Goal: Task Accomplishment & Management: Manage account settings

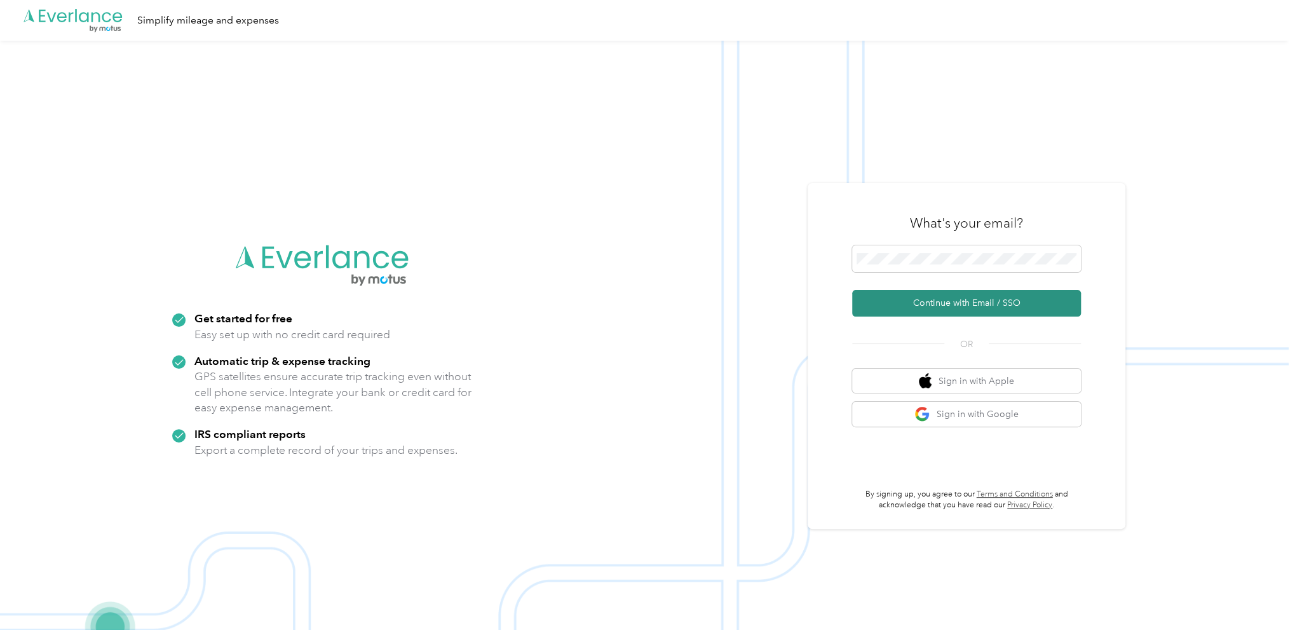
click at [938, 299] on button "Continue with Email / SSO" at bounding box center [966, 303] width 229 height 27
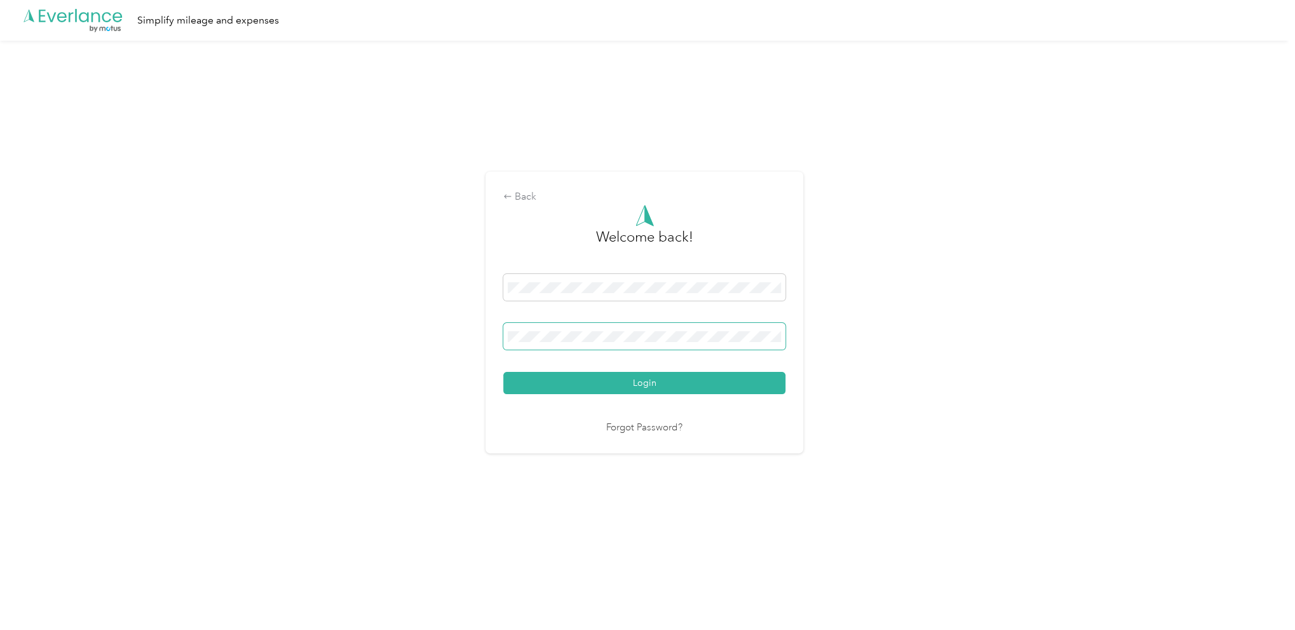
click at [503, 372] on button "Login" at bounding box center [644, 383] width 282 height 22
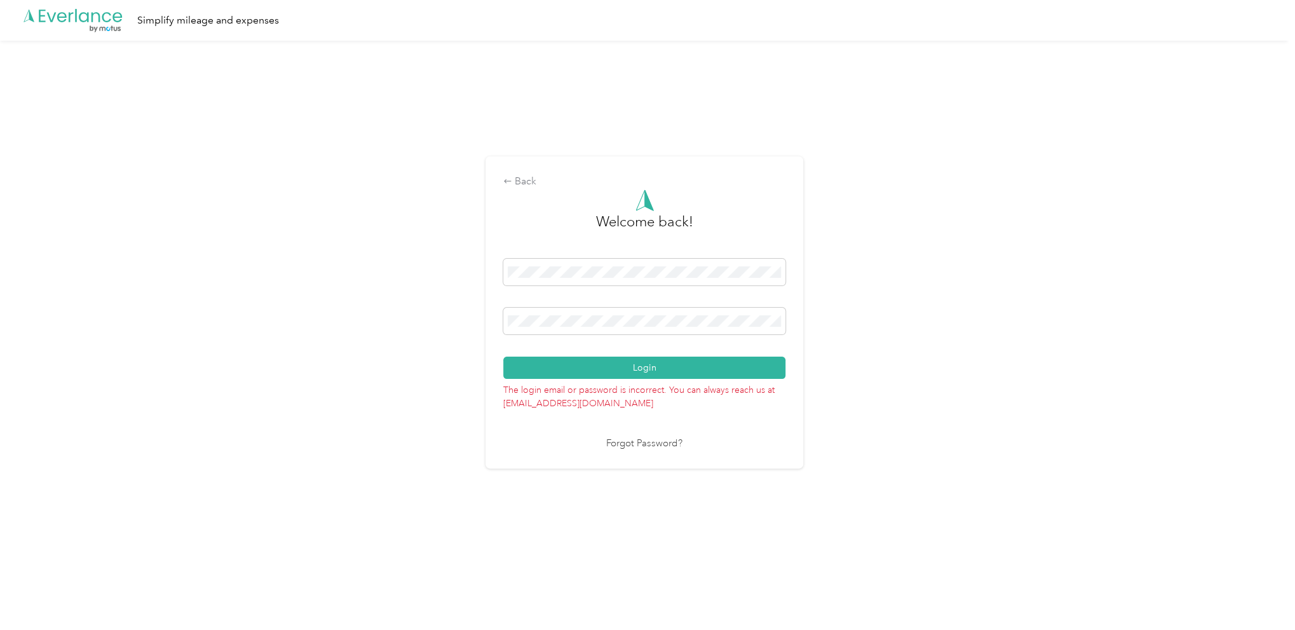
drag, startPoint x: 575, startPoint y: 315, endPoint x: 465, endPoint y: 311, distance: 109.4
click at [465, 311] on div "Back Welcome back! Login The login email or password is incorrect. You can alwa…" at bounding box center [644, 318] width 1289 height 554
click at [441, 320] on div "Back Welcome back! Login The login email or password is incorrect. You can alwa…" at bounding box center [644, 318] width 1289 height 554
click at [503, 357] on button "Login" at bounding box center [644, 368] width 282 height 22
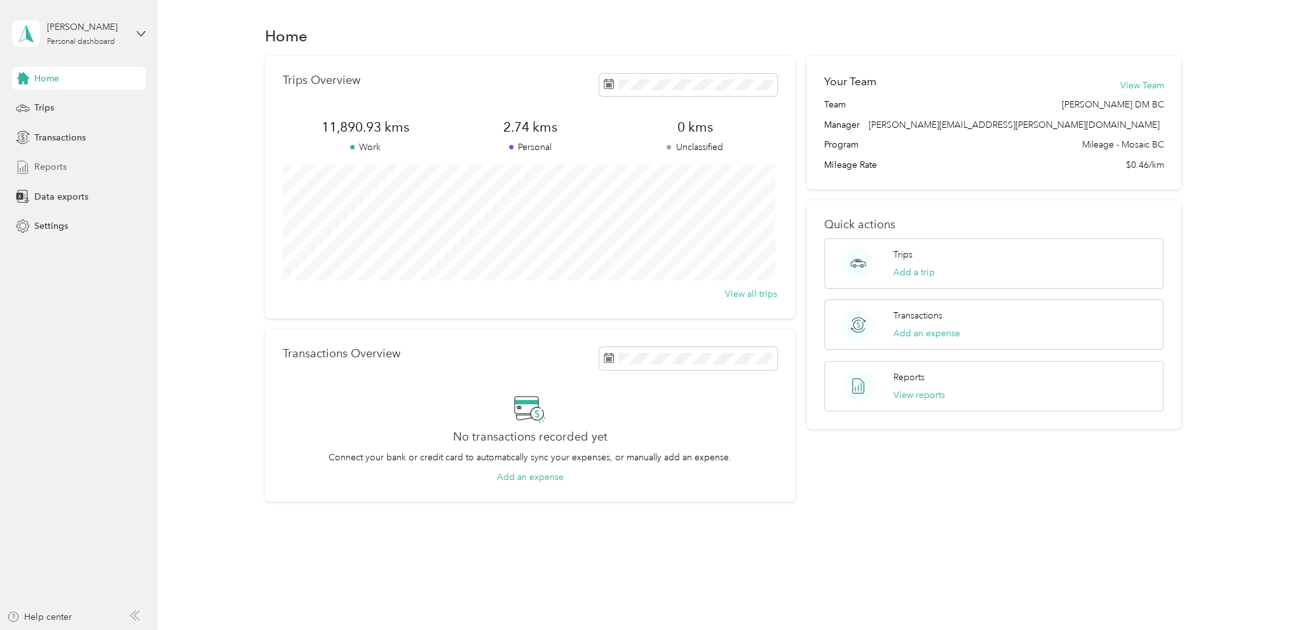
click at [32, 169] on div "Reports" at bounding box center [78, 167] width 133 height 23
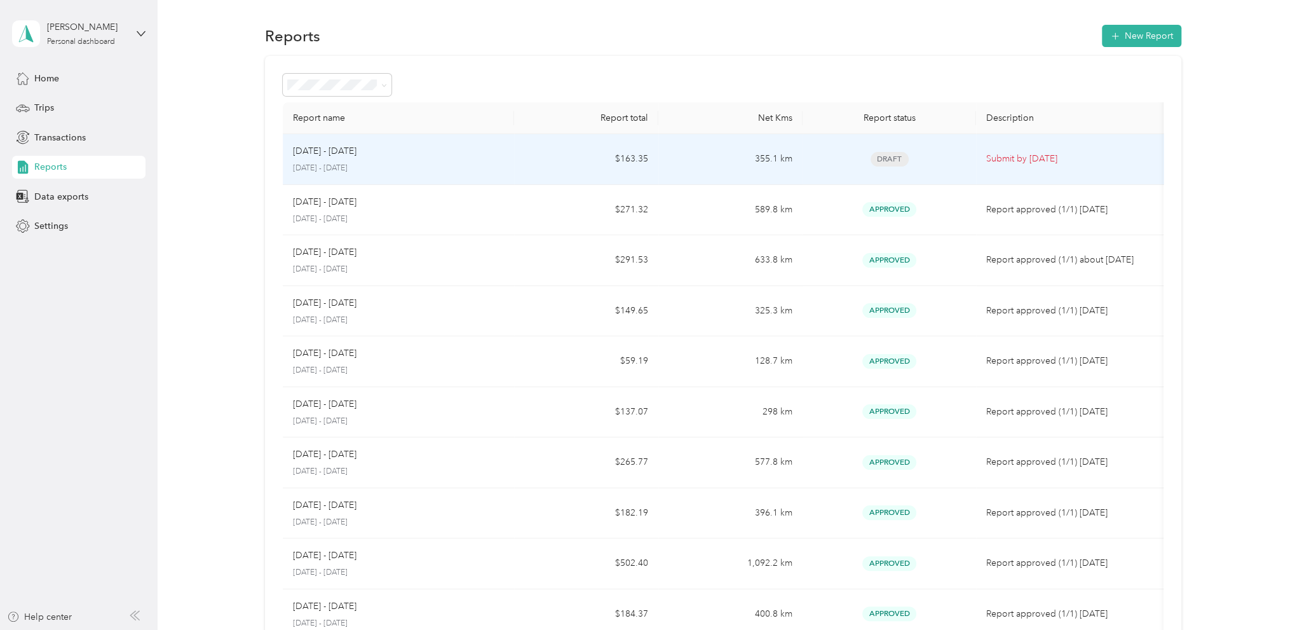
click at [324, 160] on div "[DATE] - [DATE] [DATE] - [DATE]" at bounding box center [398, 159] width 211 height 30
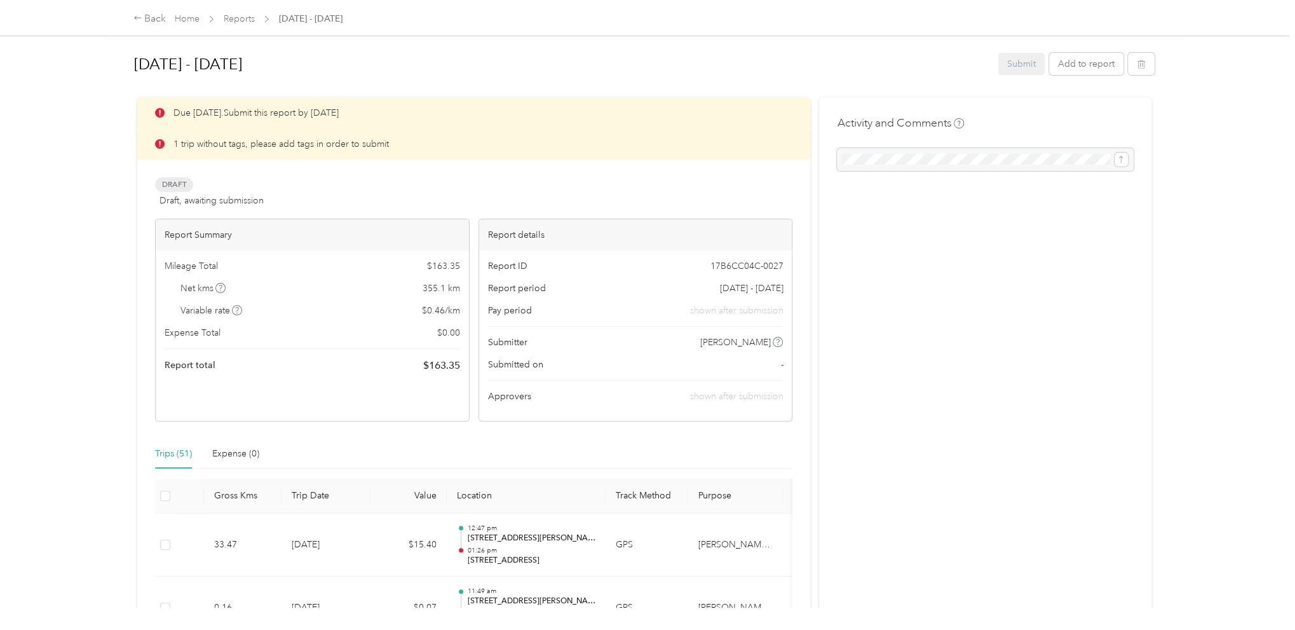
click at [160, 142] on icon at bounding box center [160, 144] width 10 height 10
click at [216, 145] on p "1 trip without tags, please add tags in order to submit" at bounding box center [281, 143] width 215 height 13
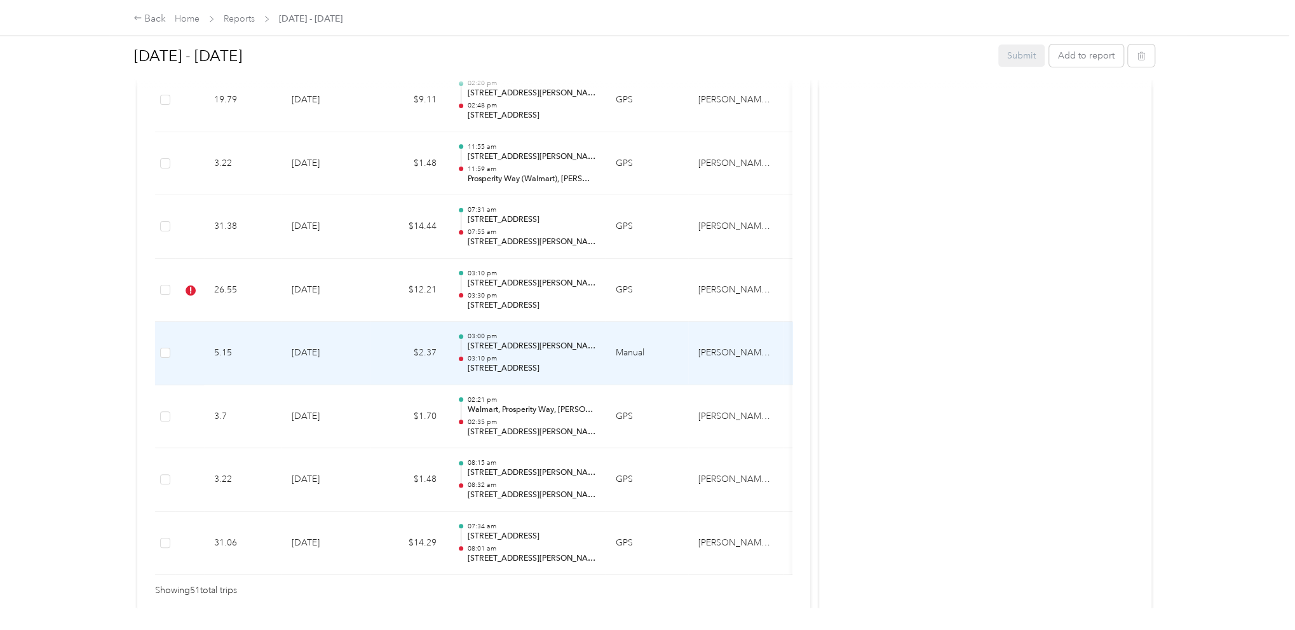
scroll to position [3178, 0]
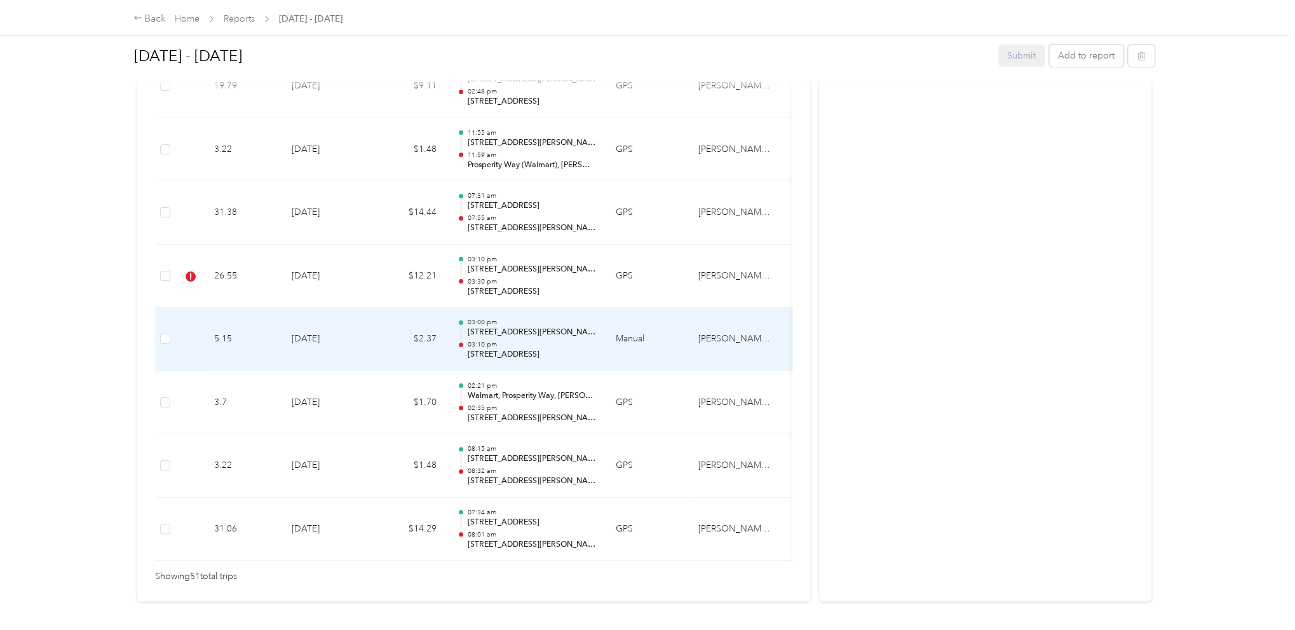
click at [357, 346] on td "[DATE]" at bounding box center [326, 340] width 89 height 64
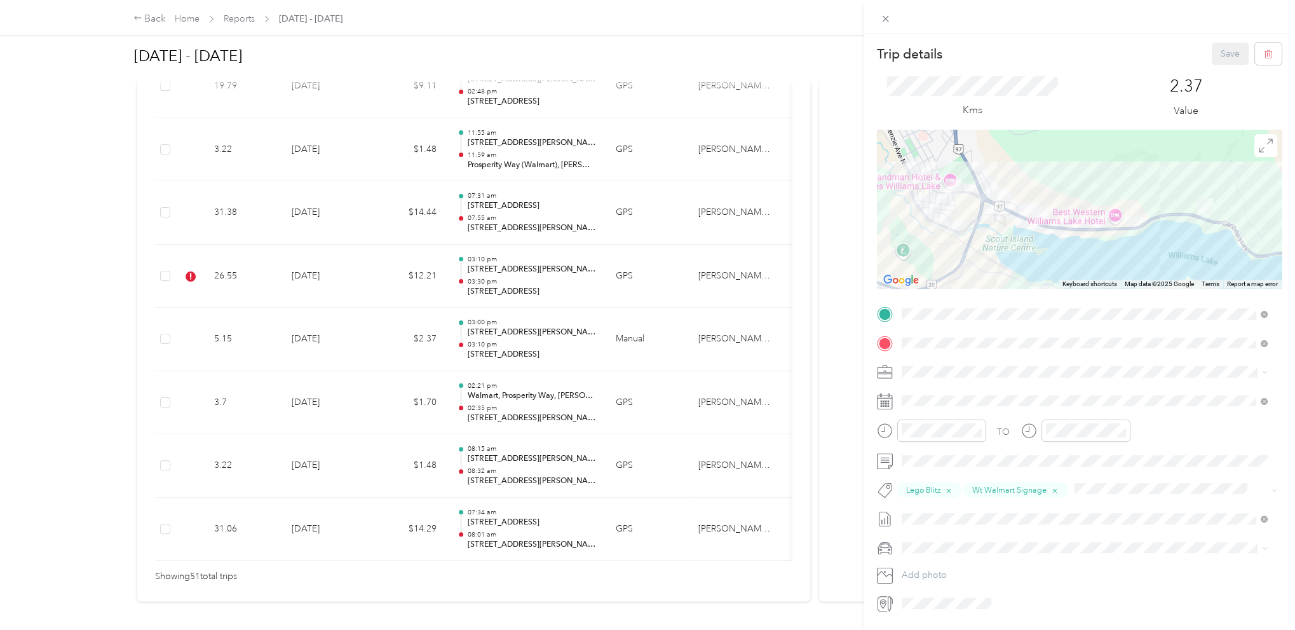
click at [318, 406] on div "Trip details Save This trip cannot be edited because it is either under review,…" at bounding box center [647, 315] width 1295 height 630
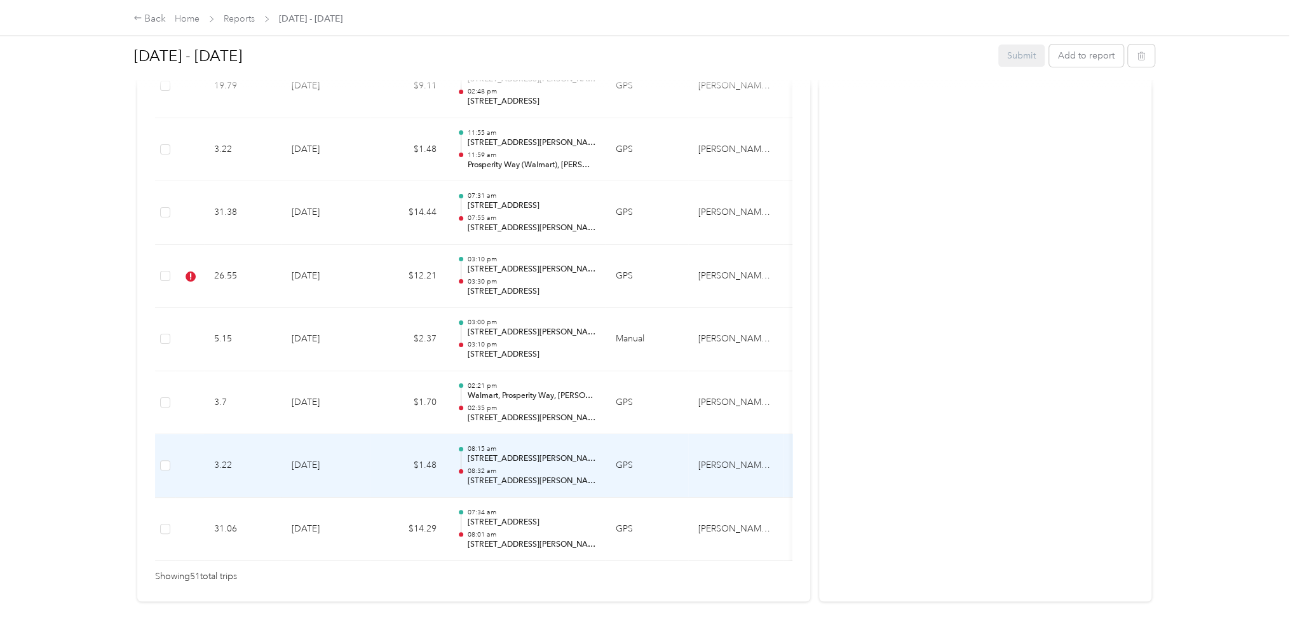
click at [292, 465] on td "[DATE]" at bounding box center [326, 466] width 89 height 64
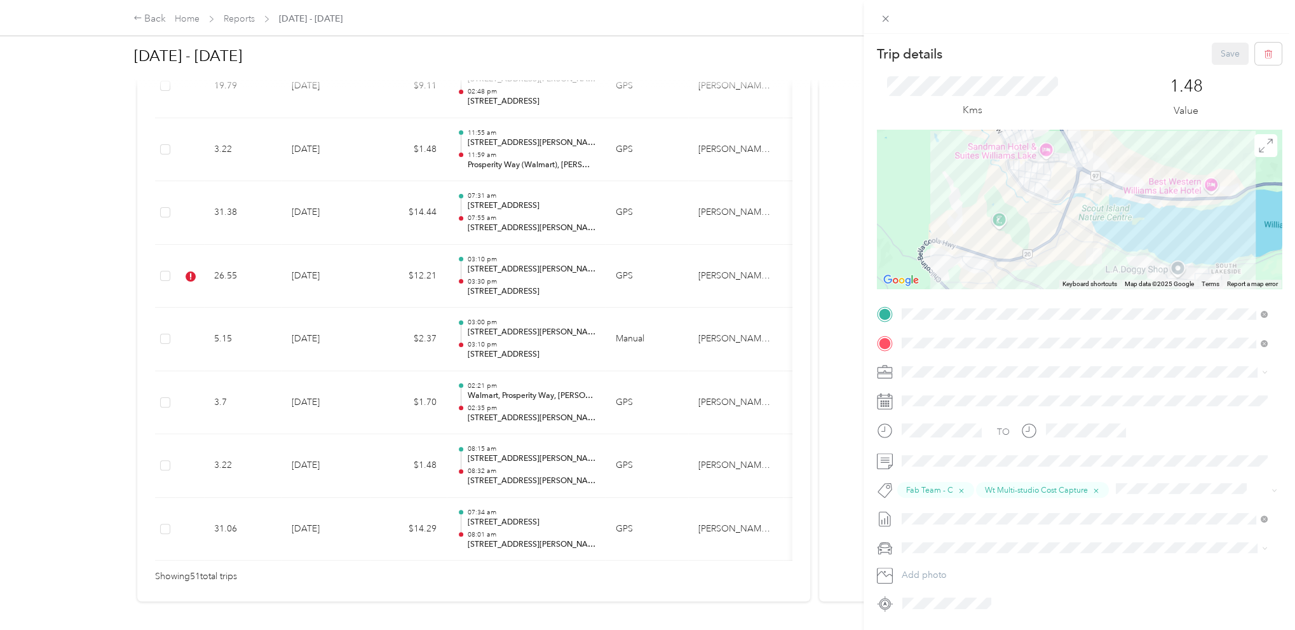
click at [252, 270] on div "Trip details Save This trip cannot be edited because it is either under review,…" at bounding box center [647, 315] width 1295 height 630
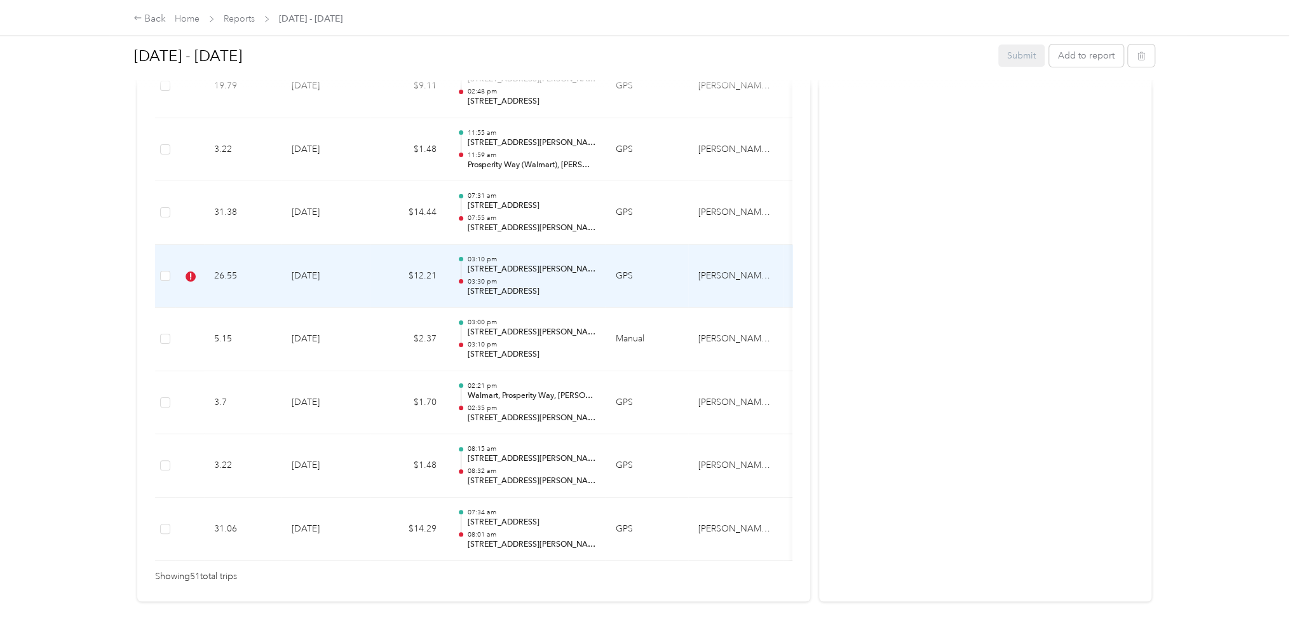
click at [340, 271] on td "[DATE]" at bounding box center [326, 277] width 89 height 64
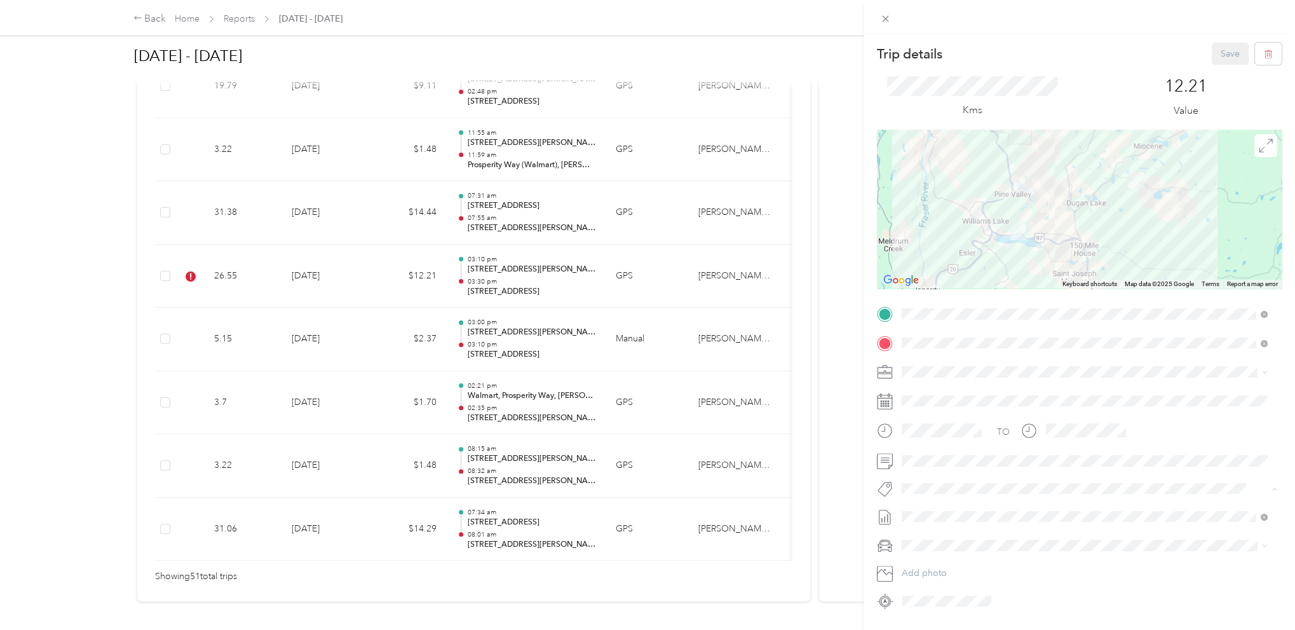
click at [915, 507] on span "Lego Blitz" at bounding box center [932, 510] width 34 height 11
click at [959, 562] on span "Wt Walmart Signage" at bounding box center [952, 561] width 74 height 11
click at [1225, 48] on button "Save" at bounding box center [1230, 54] width 37 height 22
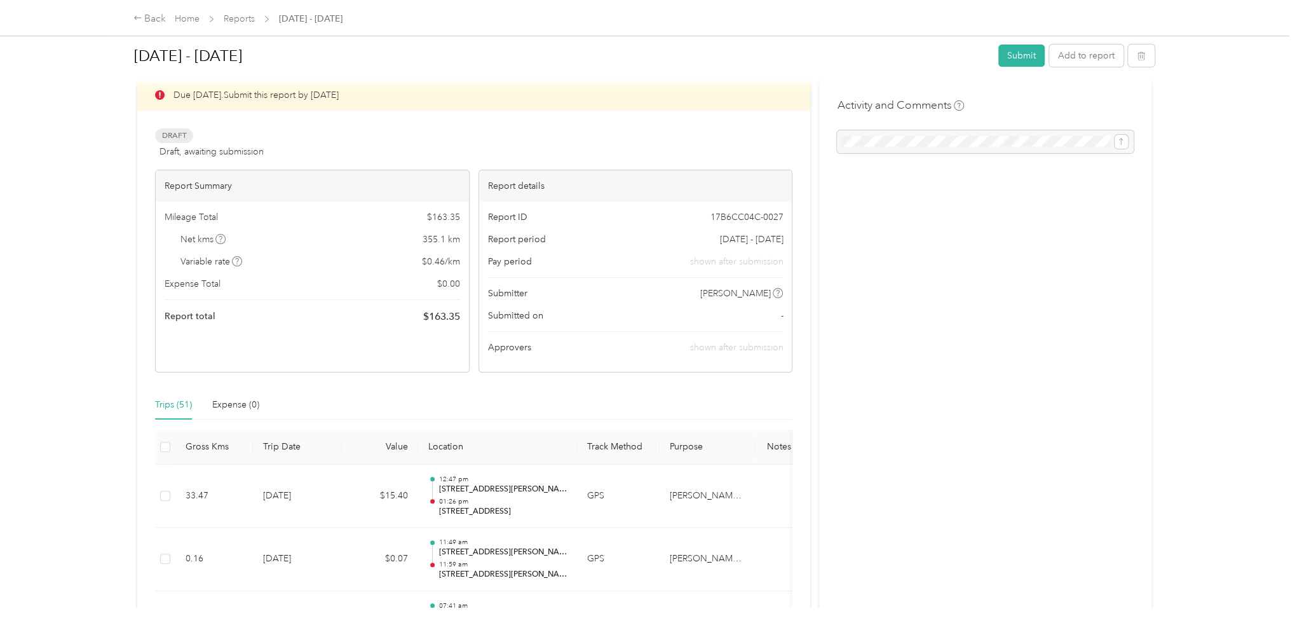
scroll to position [0, 0]
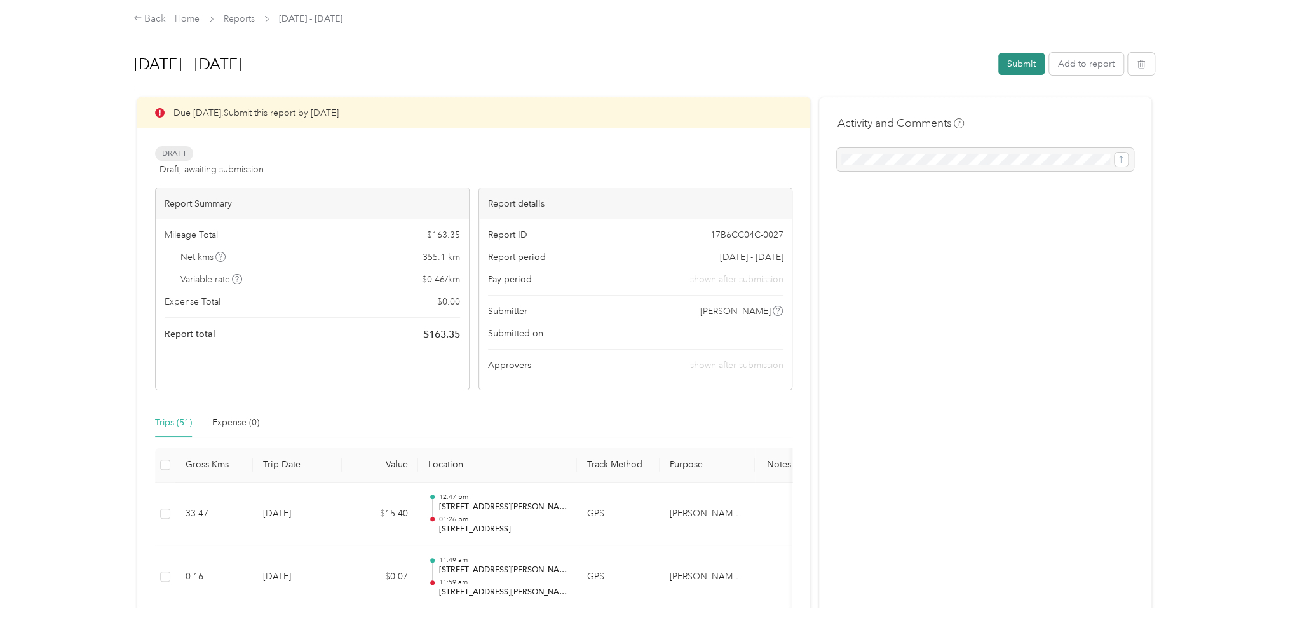
click at [1006, 64] on button "Submit" at bounding box center [1022, 64] width 46 height 22
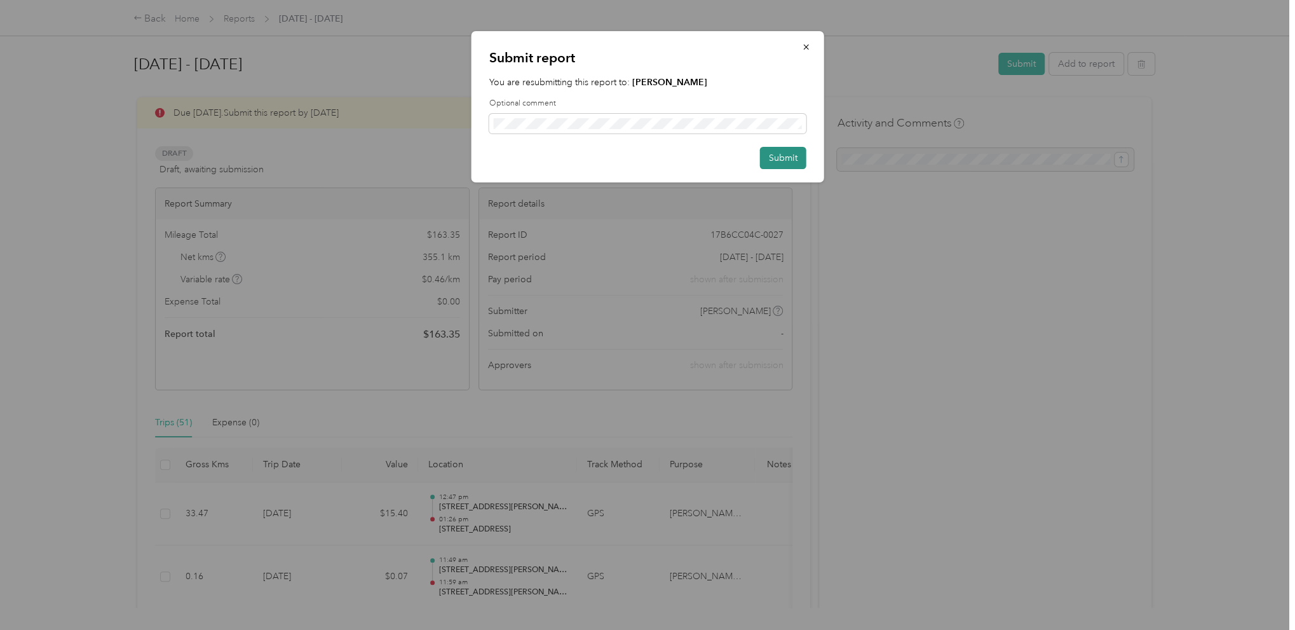
click at [784, 156] on button "Submit" at bounding box center [783, 158] width 46 height 22
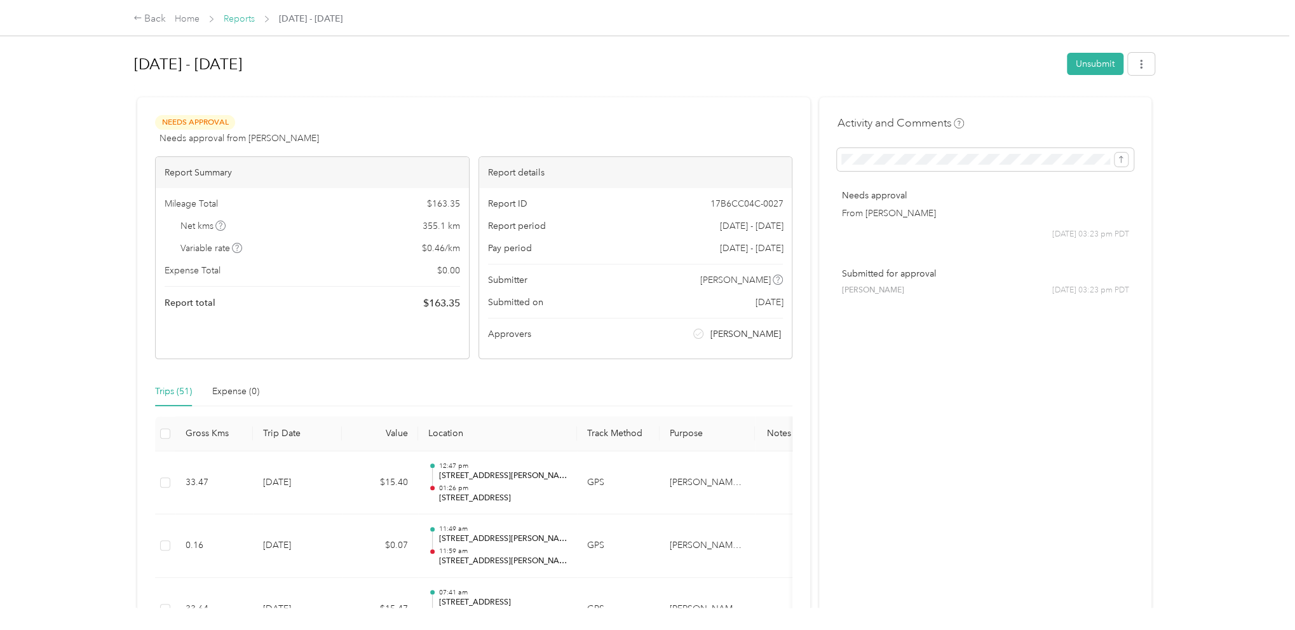
click at [240, 19] on link "Reports" at bounding box center [239, 18] width 31 height 11
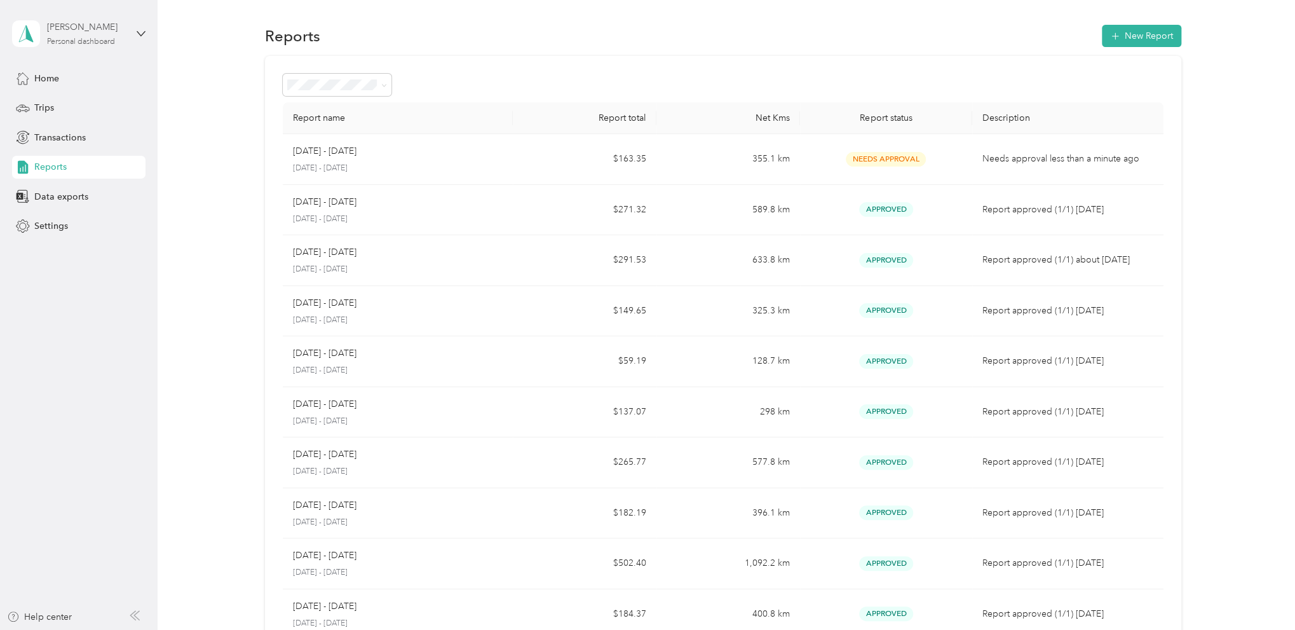
click at [66, 35] on div "[PERSON_NAME] Personal dashboard" at bounding box center [86, 32] width 79 height 25
click at [51, 102] on div "Log out" at bounding box center [48, 103] width 49 height 13
